Goal: Check status: Check status

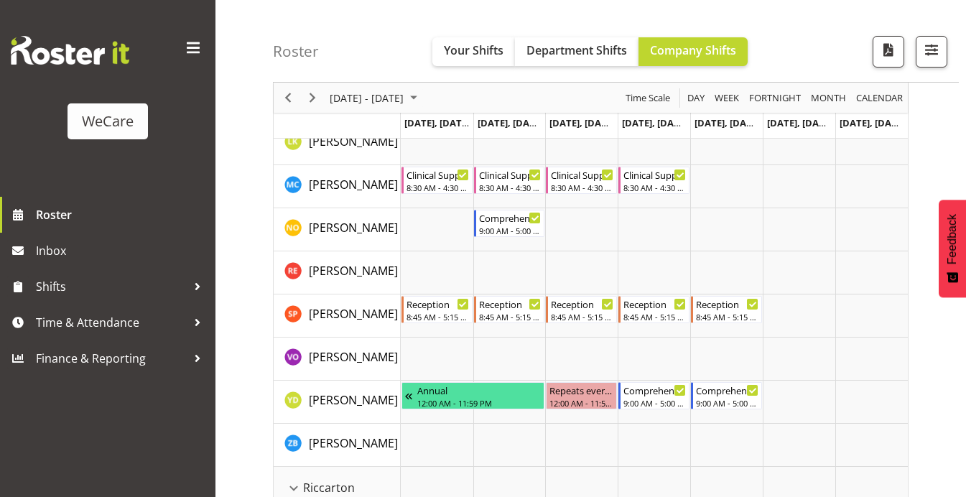
scroll to position [2882, 0]
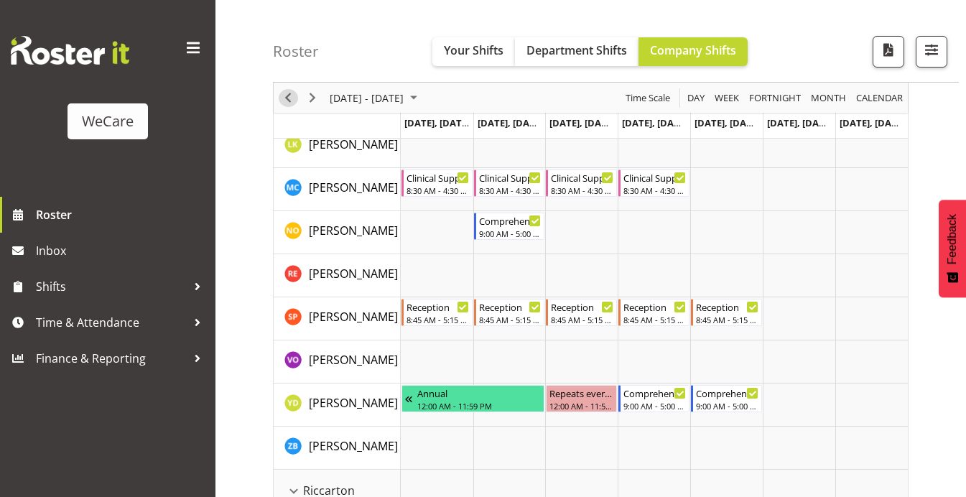
click at [284, 96] on span "Previous" at bounding box center [287, 98] width 17 height 18
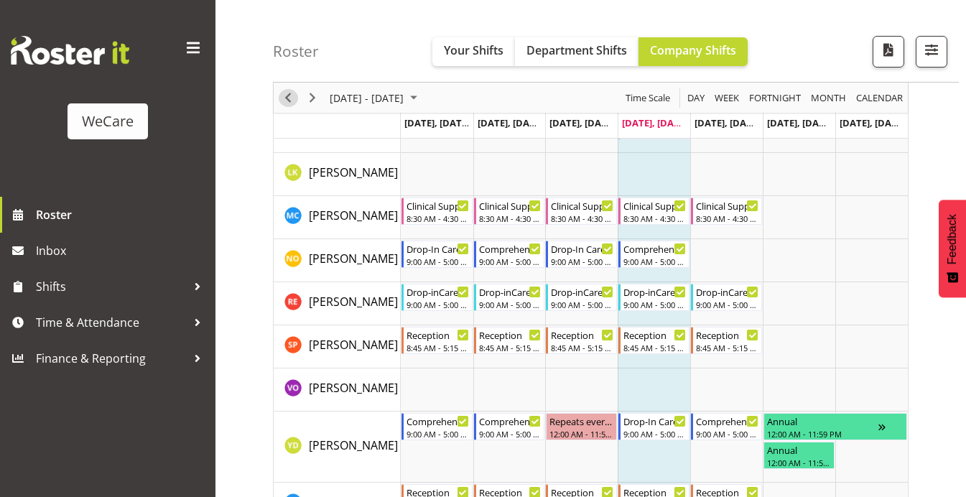
click at [284, 96] on span "Previous" at bounding box center [287, 98] width 17 height 18
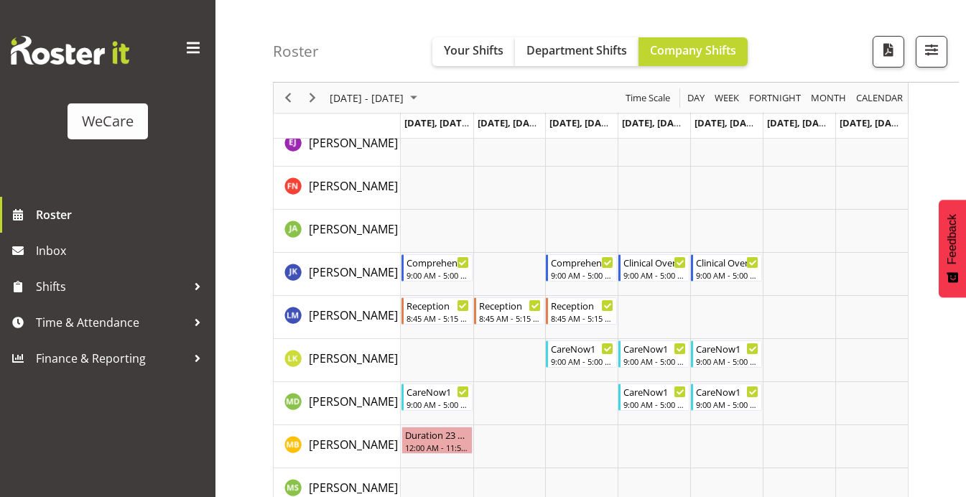
scroll to position [1792, 0]
click at [285, 95] on span "Previous" at bounding box center [287, 98] width 17 height 18
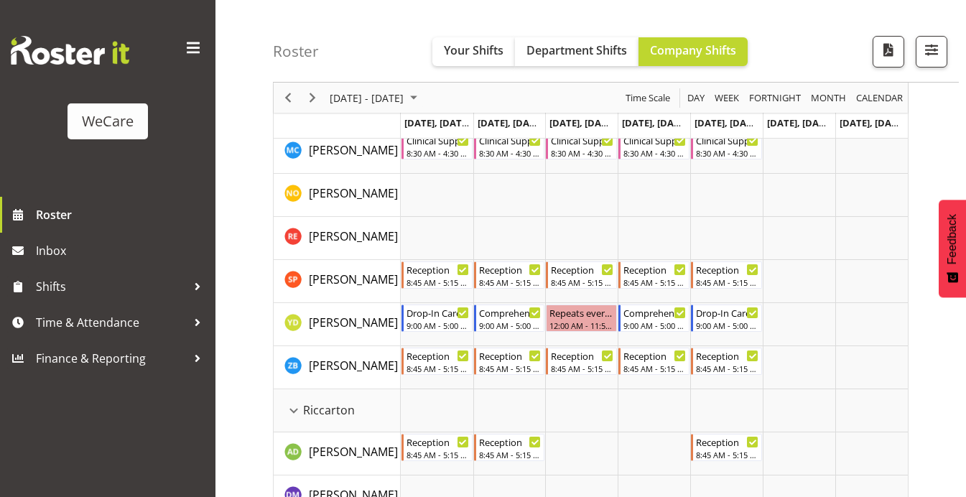
scroll to position [2891, 0]
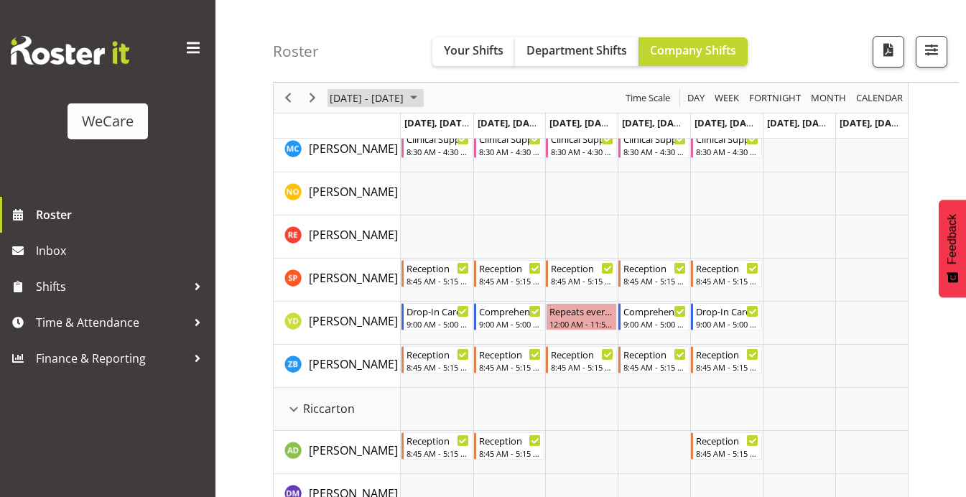
click at [422, 96] on span "August 2025" at bounding box center [413, 98] width 17 height 18
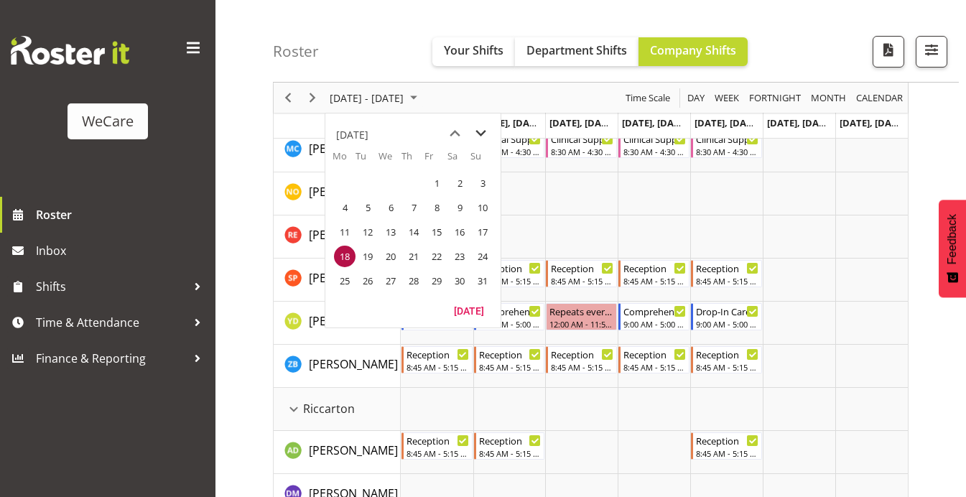
click at [480, 133] on span "next month" at bounding box center [480, 134] width 25 height 26
click at [409, 186] on span "4" at bounding box center [414, 183] width 22 height 22
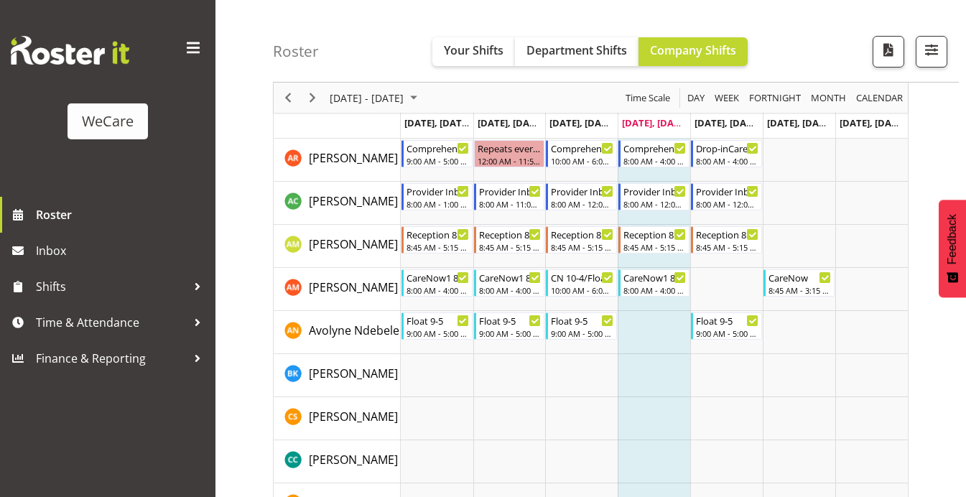
scroll to position [4067, 0]
